Goal: Task Accomplishment & Management: Complete application form

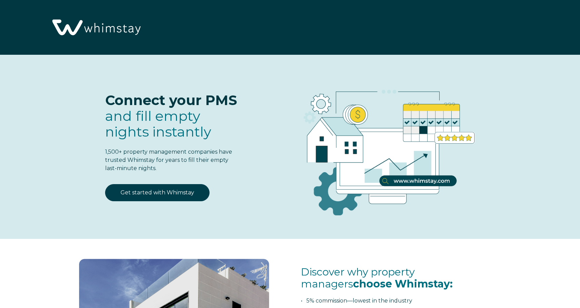
select select "US"
select select "Standard"
click at [167, 195] on link "Get started with Whimstay" at bounding box center [157, 192] width 104 height 17
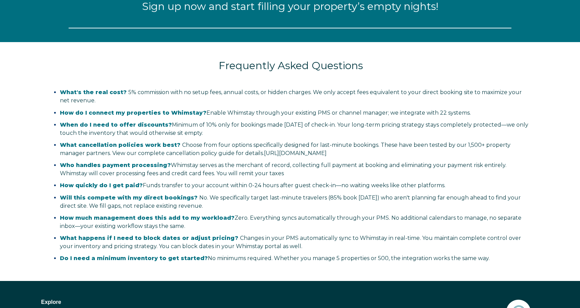
select select "US"
select select "Standard"
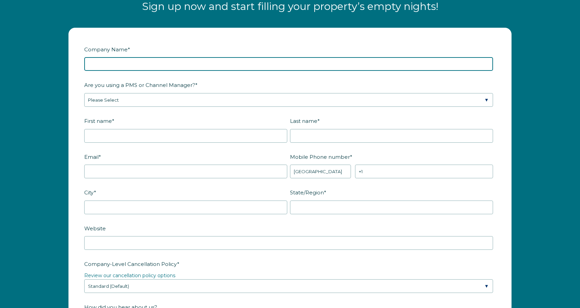
click at [112, 65] on input "Company Name *" at bounding box center [288, 64] width 408 height 14
type input "Lovesun Vacation Homes"
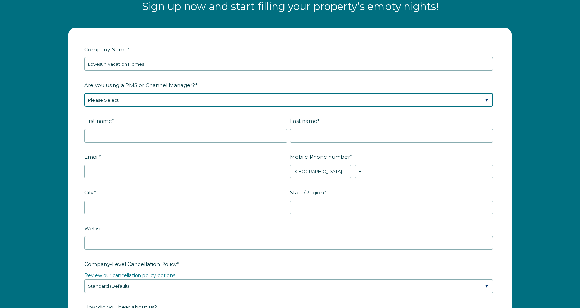
click at [132, 100] on select "Please Select Barefoot BookingPal Boost Brightside CiiRUS Escapia Guesty Hostaw…" at bounding box center [288, 100] width 408 height 14
select select "OwnerRez"
click at [84, 93] on select "Please Select Barefoot BookingPal Boost Brightside CiiRUS Escapia Guesty Hostaw…" at bounding box center [288, 100] width 408 height 14
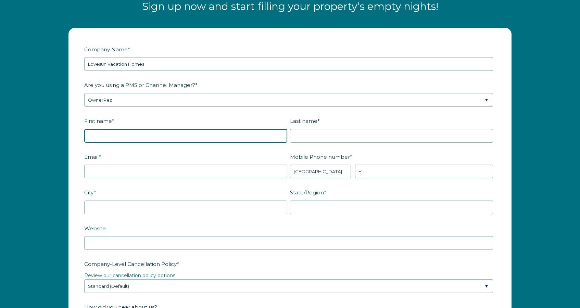
click at [120, 141] on input "First name *" at bounding box center [185, 136] width 203 height 14
type input "Russell"
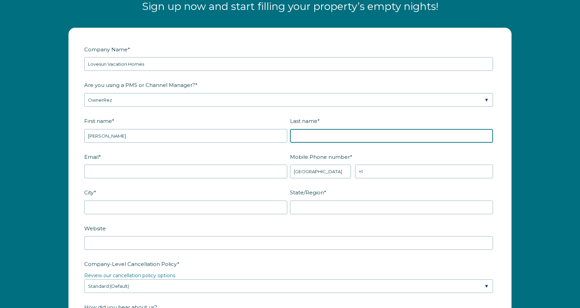
click at [309, 134] on input "Last name *" at bounding box center [391, 136] width 203 height 14
type input "Hart"
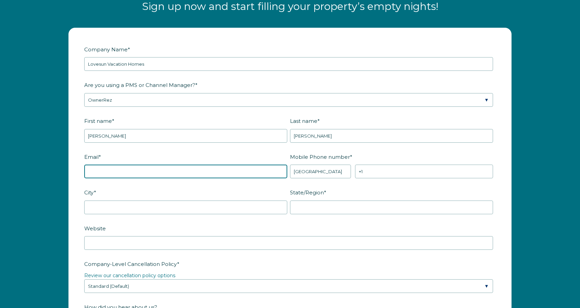
click at [161, 169] on input "Email *" at bounding box center [185, 172] width 203 height 14
type input "d"
type input "Stanidelcheva@gmail.com"
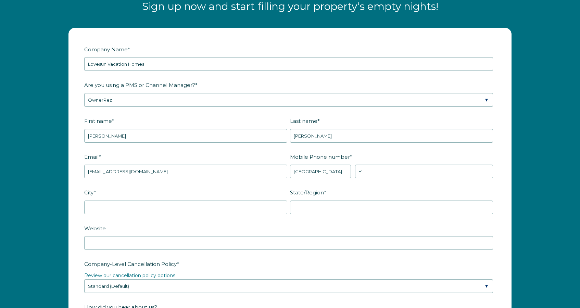
click at [108, 127] on div "First name * Russell" at bounding box center [187, 129] width 206 height 28
click at [106, 131] on input "Russell" at bounding box center [185, 136] width 203 height 14
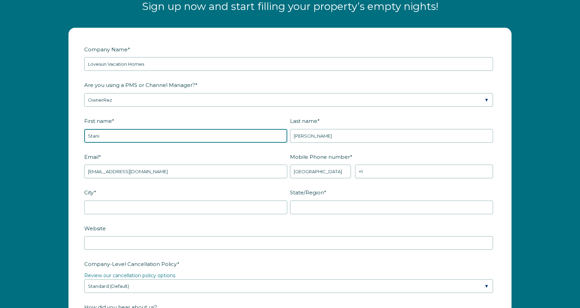
type input "Stani"
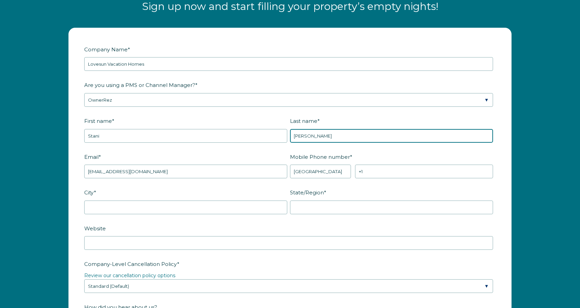
click at [310, 137] on input "Hart" at bounding box center [391, 136] width 203 height 14
type input "Delcheva"
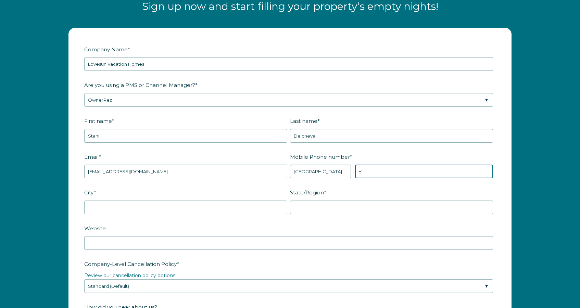
click at [382, 174] on input "+1" at bounding box center [424, 172] width 138 height 14
type input "[PHONE_NUMBER]"
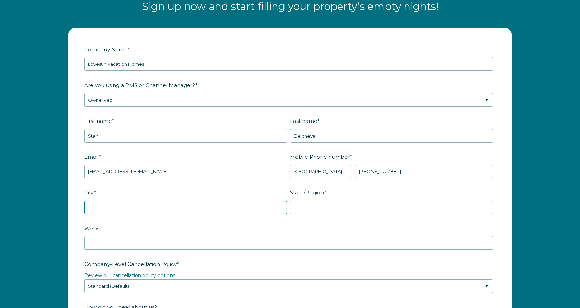
click at [164, 209] on input "City *" at bounding box center [185, 207] width 203 height 14
type input "Kissimmee"
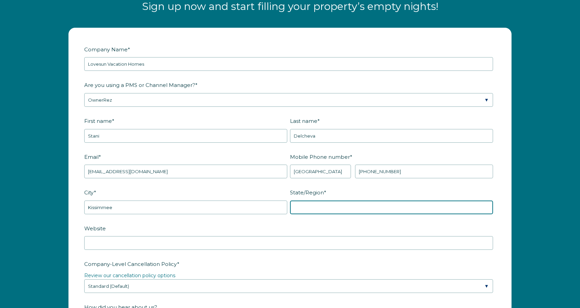
click at [342, 211] on input "State/Region *" at bounding box center [391, 207] width 203 height 14
click at [298, 208] on input "FLorida" at bounding box center [391, 207] width 203 height 14
type input "Florida"
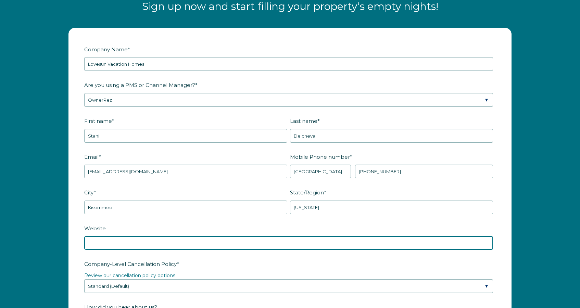
click at [116, 247] on input "Website" at bounding box center [288, 243] width 408 height 14
paste input "https://www.lovesunvacationhomes.com/"
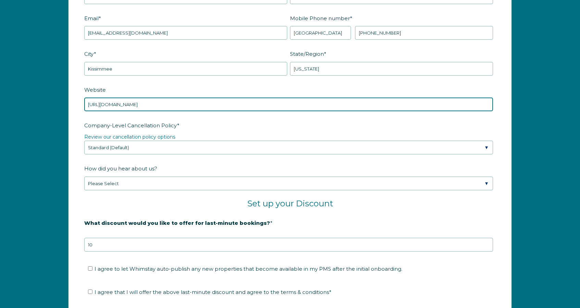
scroll to position [1023, 0]
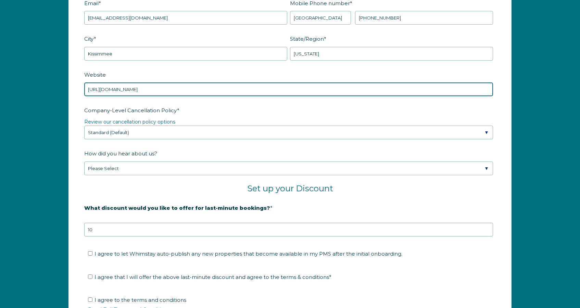
type input "https://www.lovesunvacationhomes.com/"
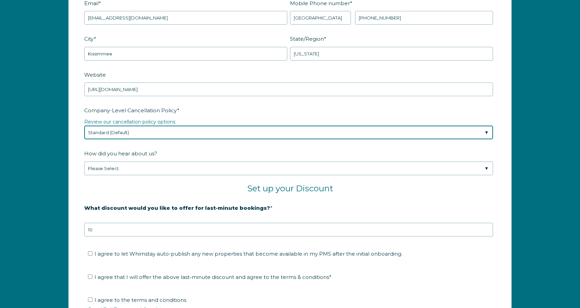
click at [143, 130] on select "Please Select Partial Standard (Default) Moderate Strict" at bounding box center [288, 133] width 408 height 14
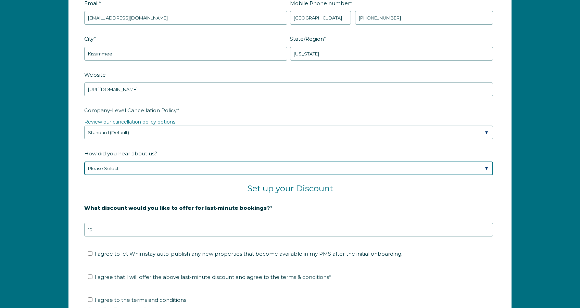
click at [115, 168] on select "Please Select Found Whimstay through a Google search Spoke to a Whimstay salesp…" at bounding box center [288, 168] width 408 height 14
select select "Social Media"
click at [84, 161] on select "Please Select Found Whimstay through a Google search Spoke to a Whimstay salesp…" at bounding box center [288, 168] width 408 height 14
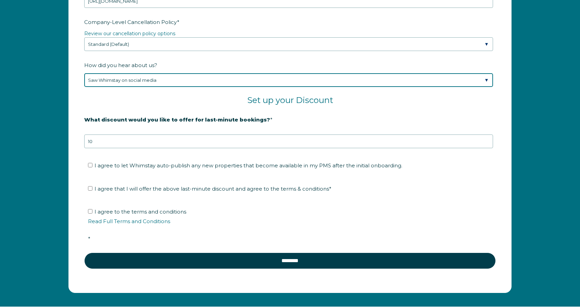
scroll to position [1113, 0]
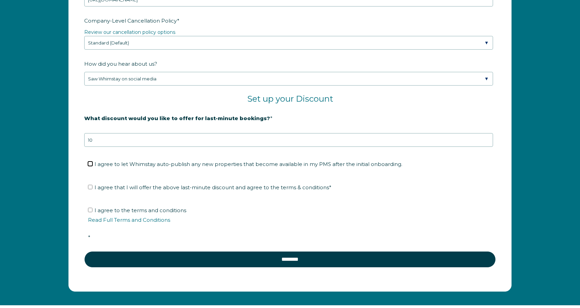
click at [90, 162] on input "I agree to let Whimstay auto-publish any new properties that become available i…" at bounding box center [90, 163] width 4 height 4
checkbox input "true"
click at [89, 188] on input "I agree that I will offer the above last-minute discount and agree to the terms…" at bounding box center [90, 187] width 4 height 4
checkbox input "true"
click at [90, 209] on input "I agree to the terms and conditions Read Full Terms and Conditions *" at bounding box center [90, 210] width 4 height 4
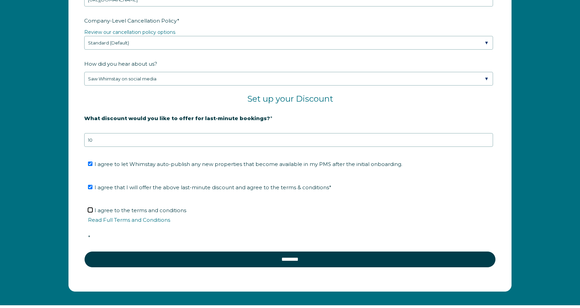
checkbox input "true"
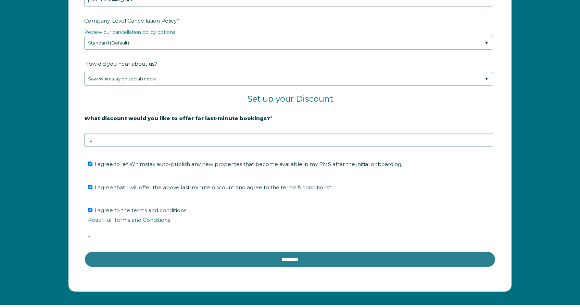
click at [280, 257] on input "********" at bounding box center [289, 259] width 411 height 16
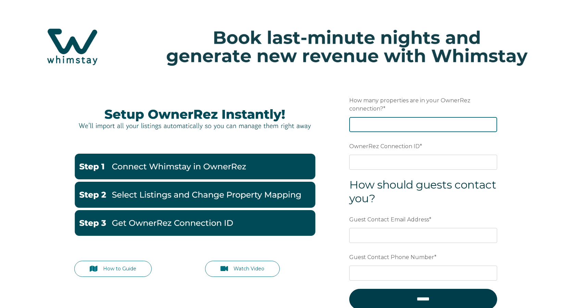
click at [368, 128] on input "How many properties are in your OwnerRez connection? *" at bounding box center [423, 124] width 148 height 15
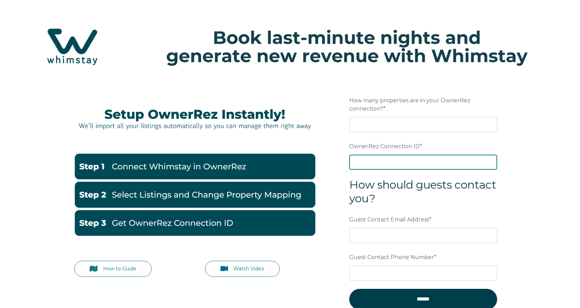
click at [384, 162] on div "OwnerRez Connection ID *" at bounding box center [423, 154] width 148 height 29
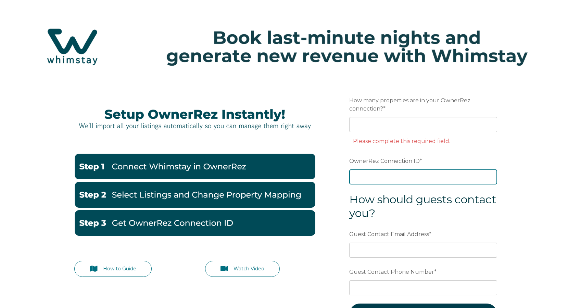
paste input "ora7ccddfe62x"
type input "ora7ccddfe62x"
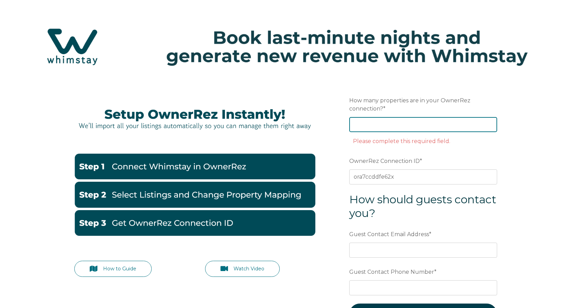
click at [370, 121] on input "How many properties are in your OwnerRez connection? *" at bounding box center [423, 124] width 148 height 15
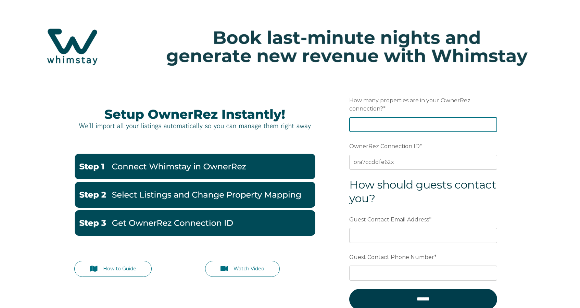
click at [393, 122] on input "How many properties are in your OwnerRez connection? *" at bounding box center [423, 124] width 148 height 15
click at [492, 125] on input "-1" at bounding box center [423, 124] width 148 height 15
click at [492, 124] on input "0" at bounding box center [423, 124] width 148 height 15
click at [492, 124] on input "1" at bounding box center [423, 124] width 148 height 15
click at [492, 124] on input "2" at bounding box center [423, 124] width 148 height 15
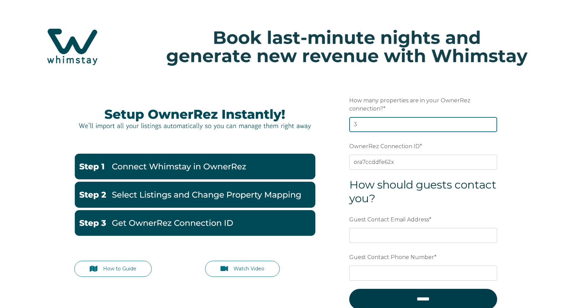
click at [492, 124] on input "3" at bounding box center [423, 124] width 148 height 15
type input "4"
click at [492, 124] on input "4" at bounding box center [423, 124] width 148 height 15
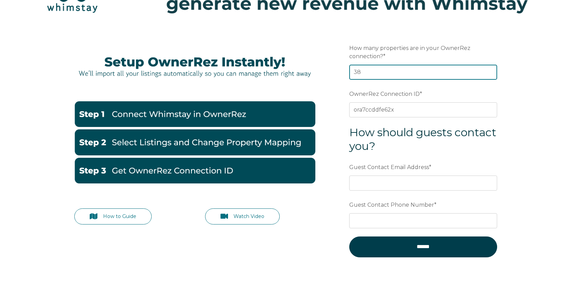
scroll to position [53, 0]
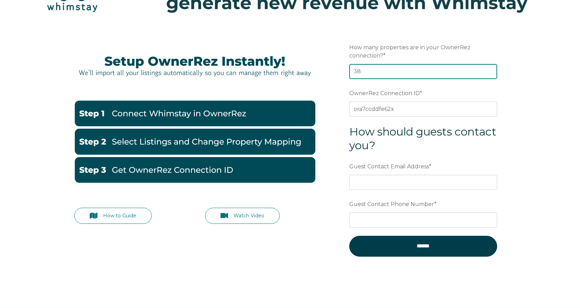
type input "38"
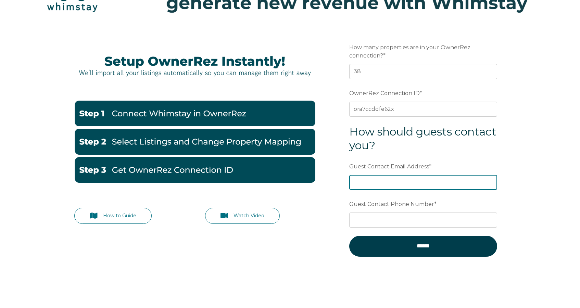
click at [378, 184] on input "Guest Contact Email Address *" at bounding box center [423, 182] width 148 height 15
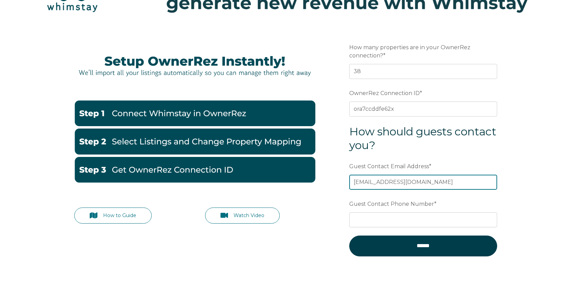
type input "[EMAIL_ADDRESS][DOMAIN_NAME]"
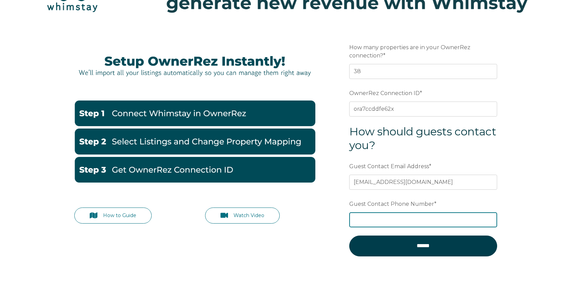
click at [369, 221] on input "Guest Contact Phone Number *" at bounding box center [423, 219] width 148 height 15
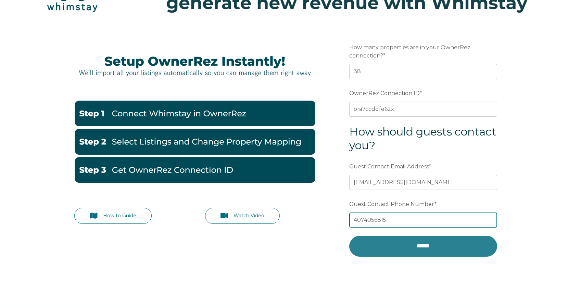
type input "4074056815"
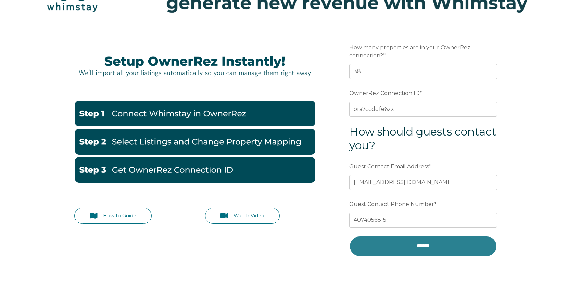
click at [425, 251] on input "******" at bounding box center [423, 246] width 148 height 21
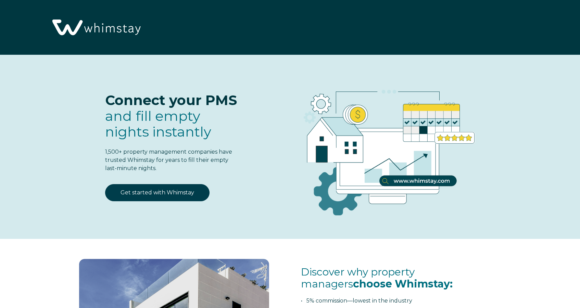
select select "US"
select select "Standard"
